Goal: Task Accomplishment & Management: Manage account settings

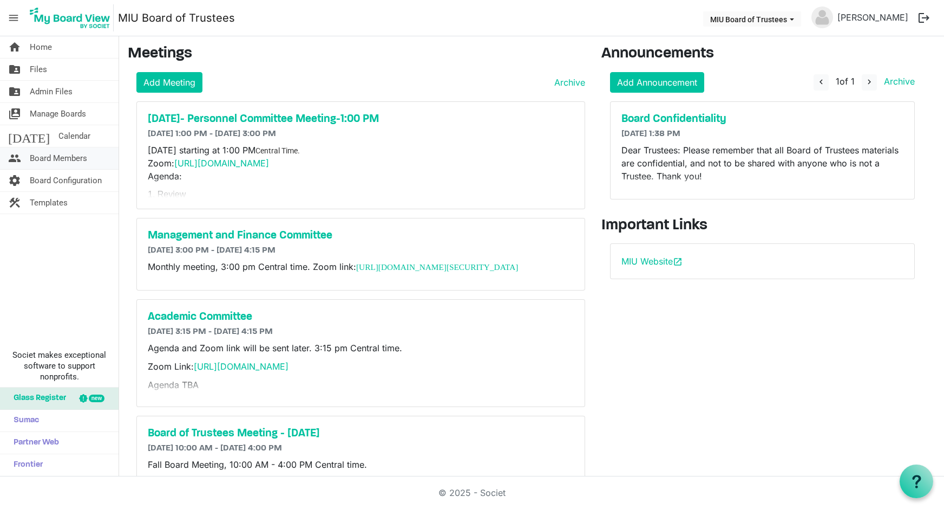
click at [62, 155] on span "Board Members" at bounding box center [58, 158] width 57 height 22
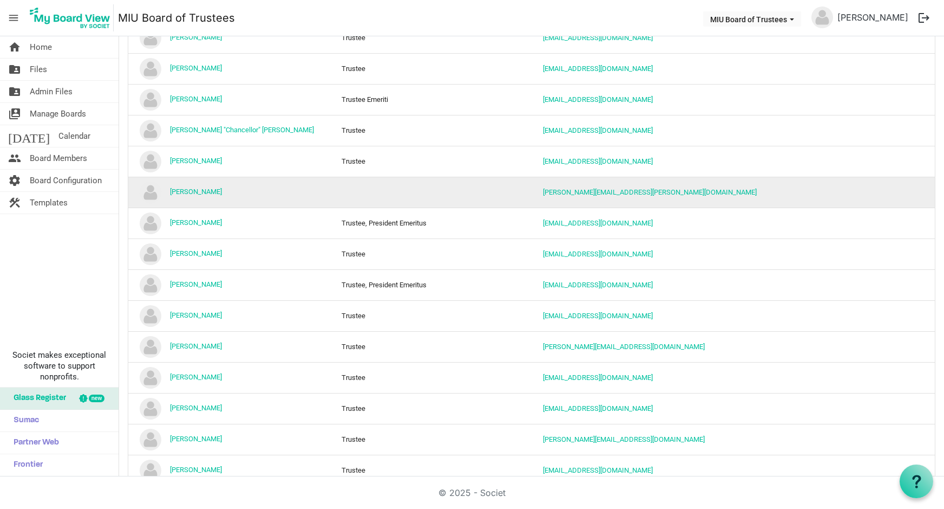
scroll to position [578, 0]
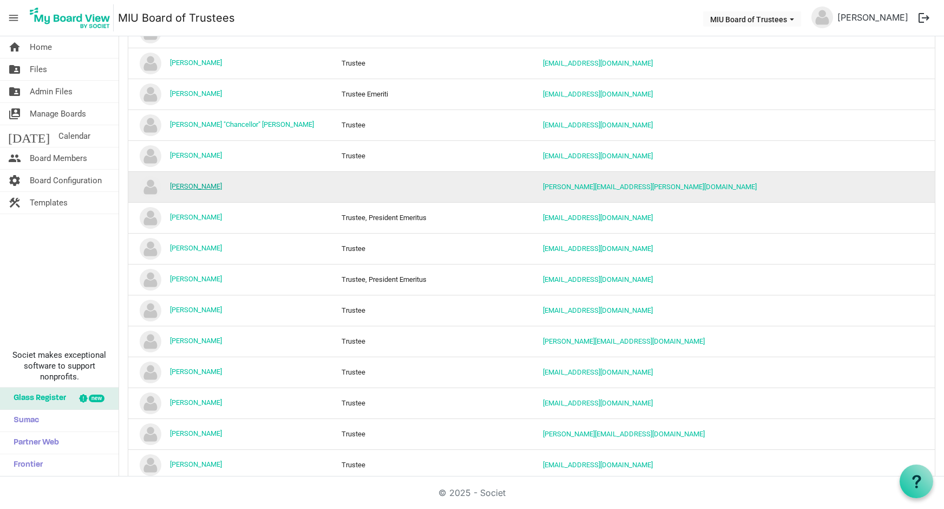
click at [205, 187] on link "Jeffrey Abramson" at bounding box center [196, 186] width 52 height 8
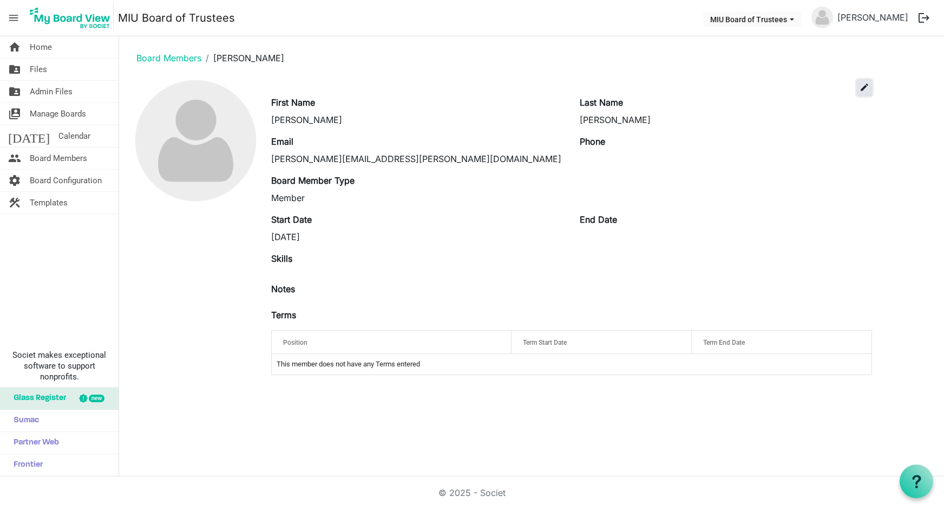
click at [864, 87] on span "edit" at bounding box center [865, 87] width 10 height 10
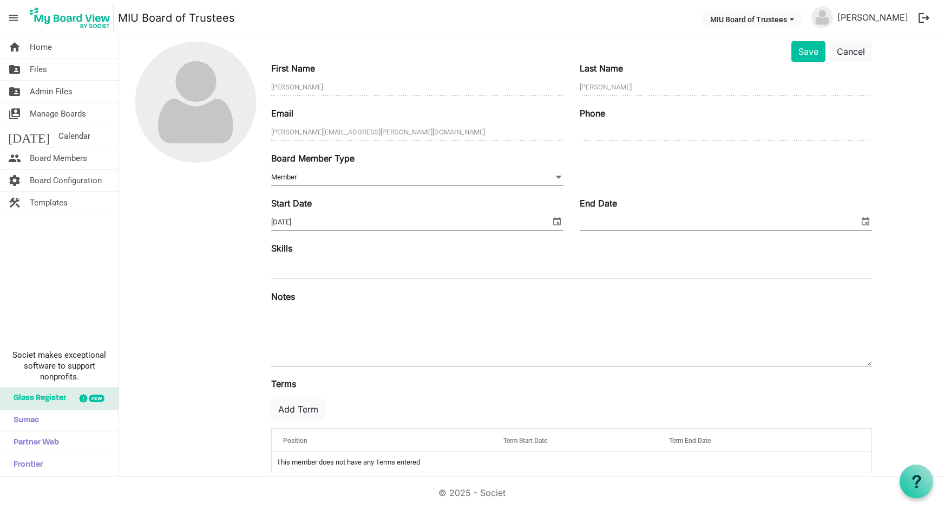
scroll to position [53, 0]
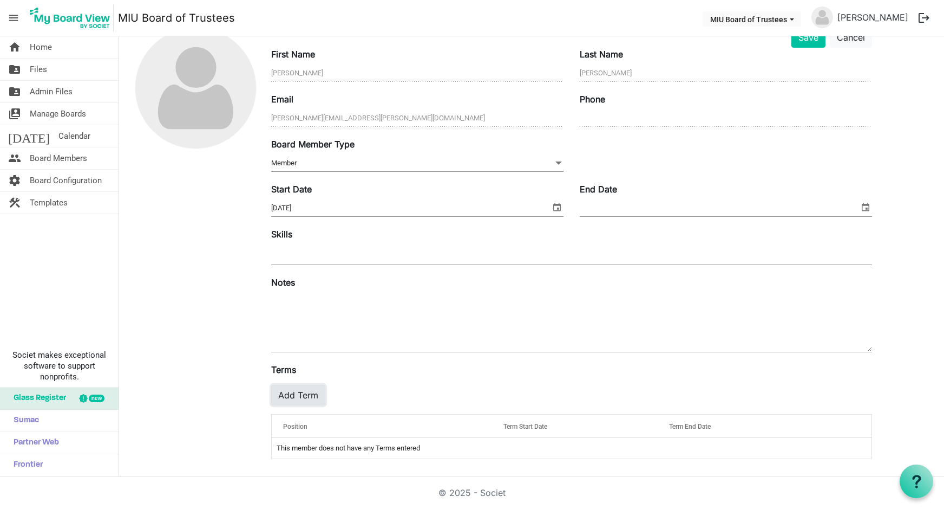
click at [298, 394] on button "Add Term" at bounding box center [298, 395] width 54 height 21
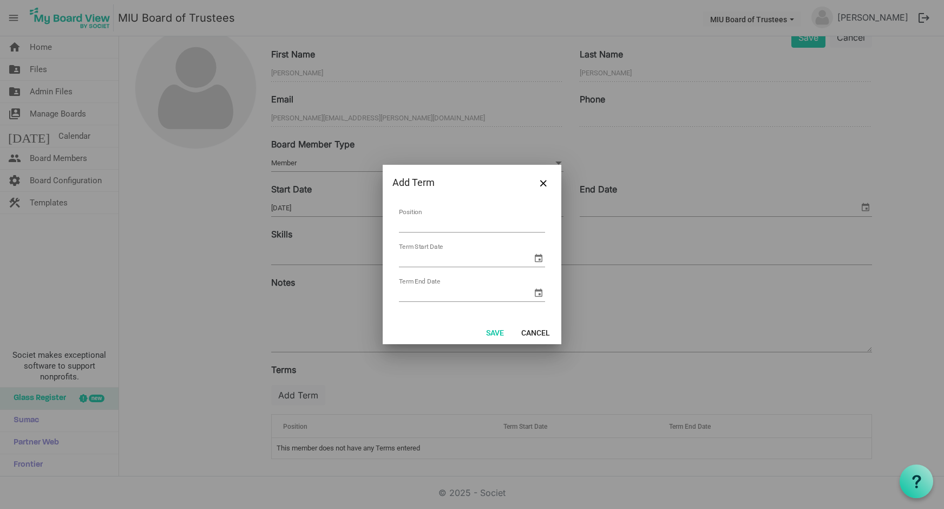
click at [438, 219] on input "Position" at bounding box center [472, 224] width 146 height 17
type input "Trustee Emeriti"
click at [537, 257] on span "select" at bounding box center [538, 257] width 13 height 13
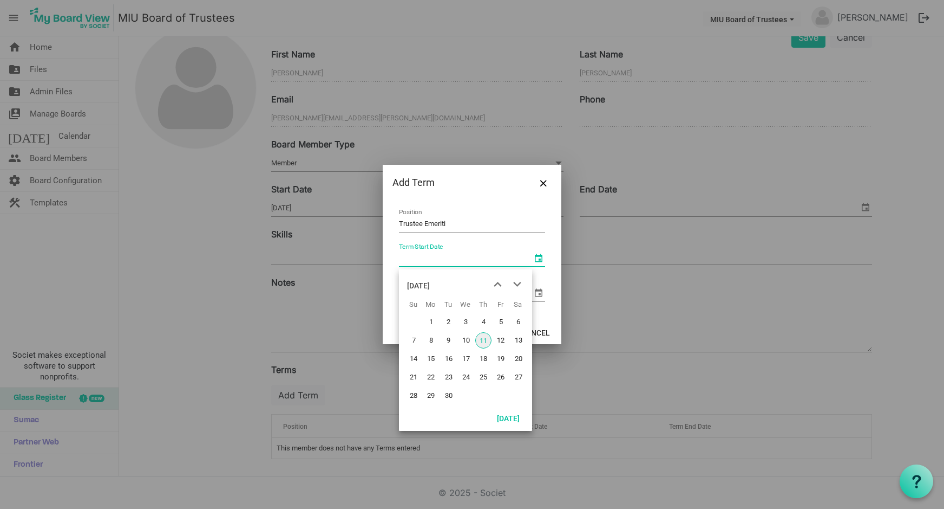
click at [481, 340] on span "11" at bounding box center [483, 340] width 16 height 16
type input "9/11/2025"
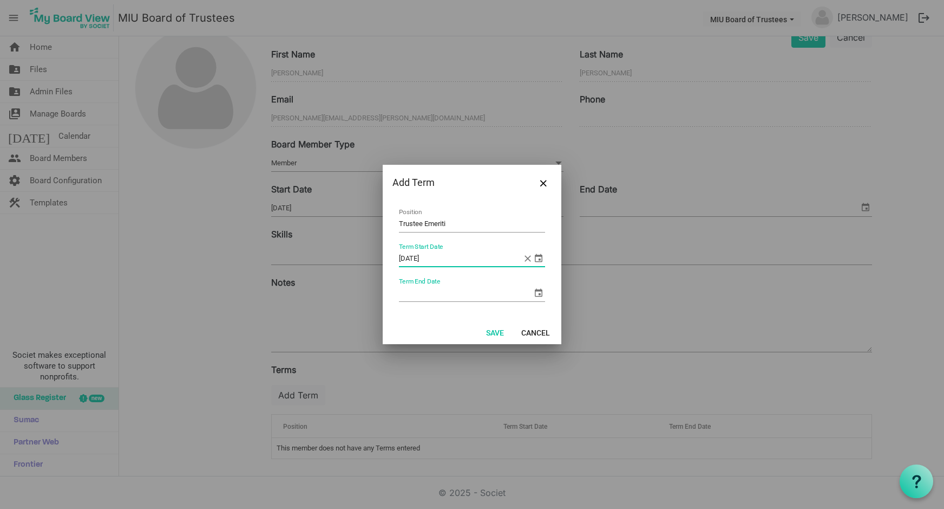
click at [440, 296] on input "Term End Date" at bounding box center [465, 293] width 133 height 16
type input "9/11/2030"
click at [493, 330] on button "Save" at bounding box center [495, 331] width 32 height 15
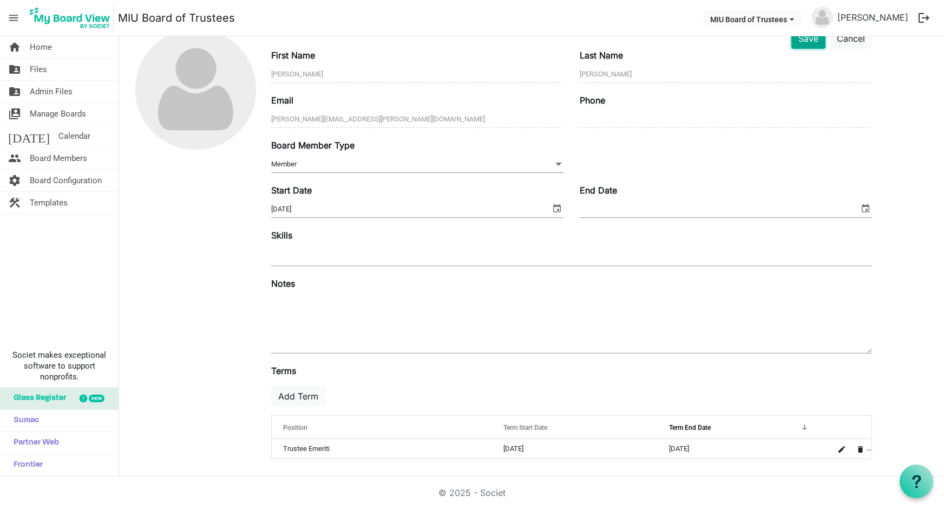
click at [810, 41] on button "Save" at bounding box center [809, 38] width 34 height 21
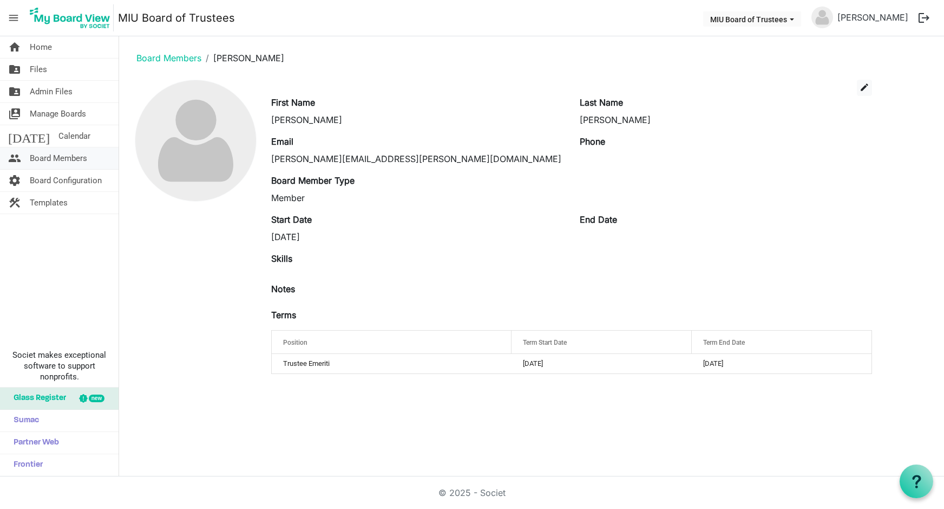
click at [50, 154] on span "Board Members" at bounding box center [58, 158] width 57 height 22
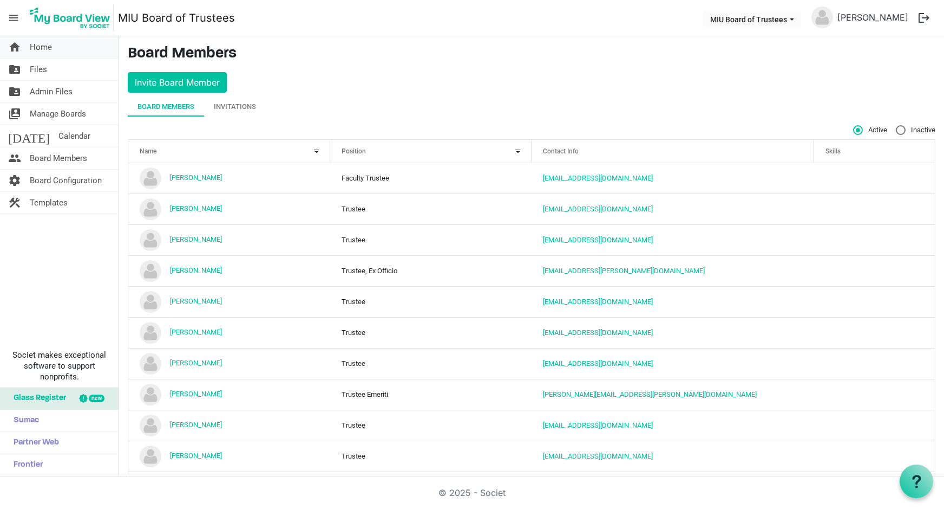
click at [34, 49] on span "Home" at bounding box center [41, 47] width 22 height 22
